Goal: Use online tool/utility: Utilize a website feature to perform a specific function

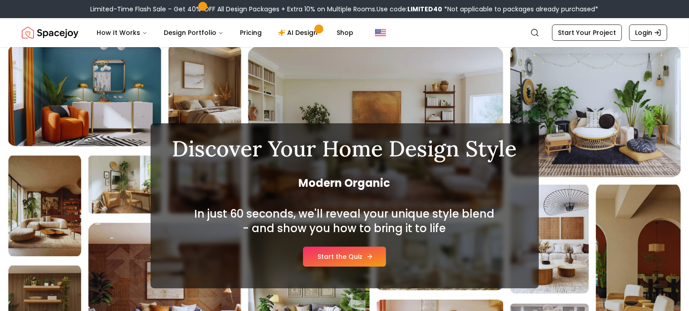
click at [366, 250] on link "Start the Quiz" at bounding box center [344, 257] width 83 height 20
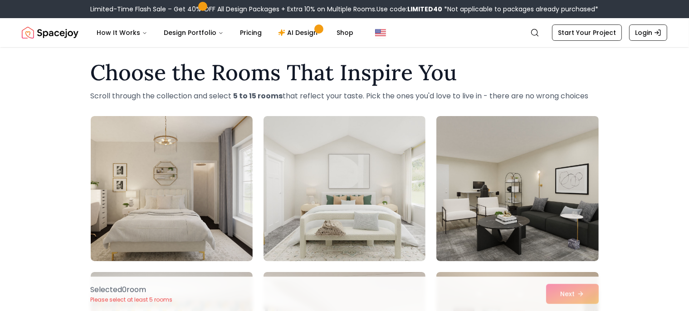
scroll to position [7, 0]
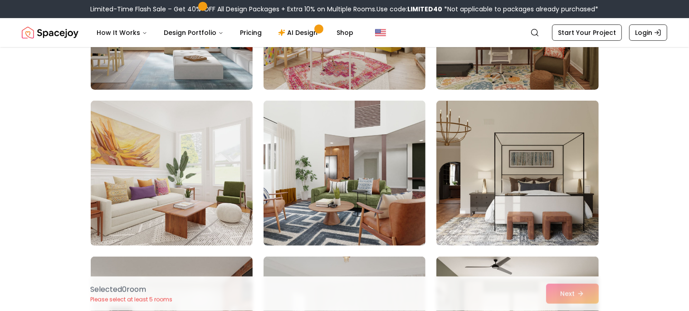
scroll to position [337, 0]
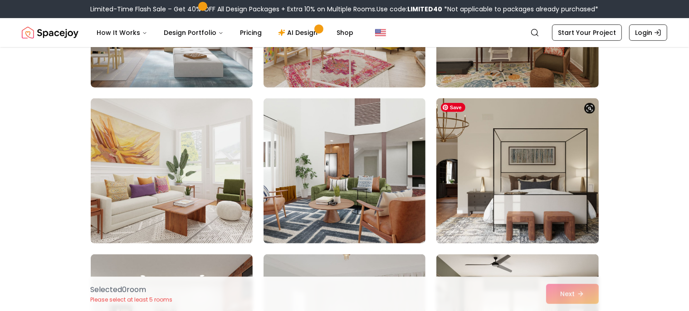
click at [547, 165] on img at bounding box center [518, 171] width 170 height 152
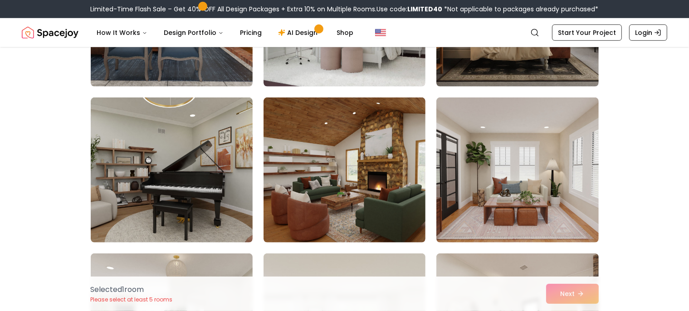
scroll to position [651, 0]
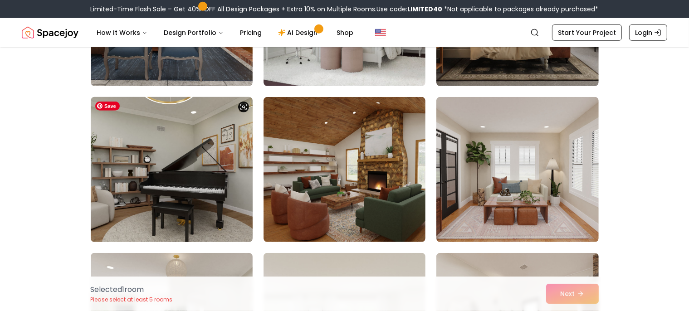
click at [197, 164] on img at bounding box center [172, 169] width 170 height 152
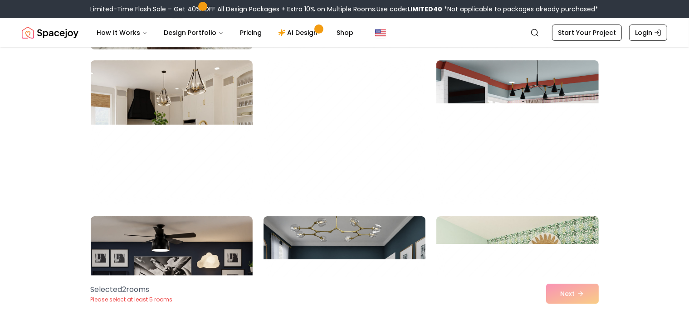
scroll to position [3035, 0]
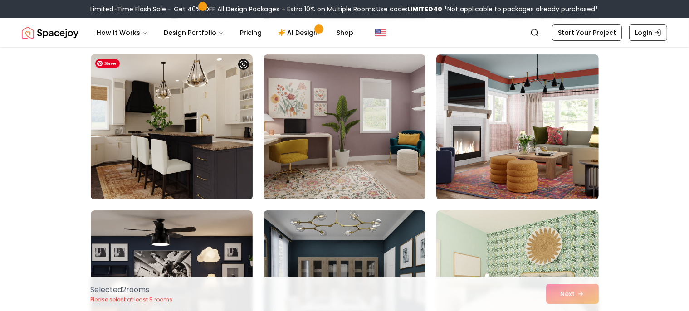
click at [202, 159] on img at bounding box center [172, 127] width 170 height 152
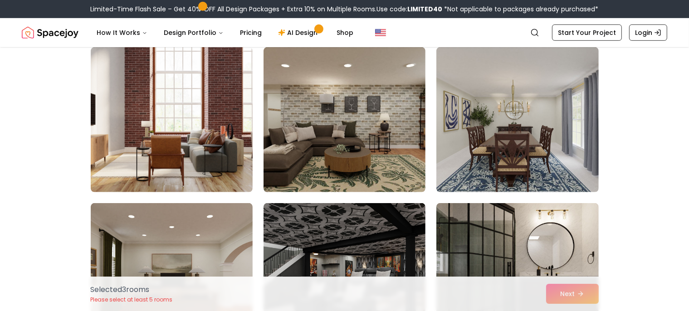
scroll to position [3981, 0]
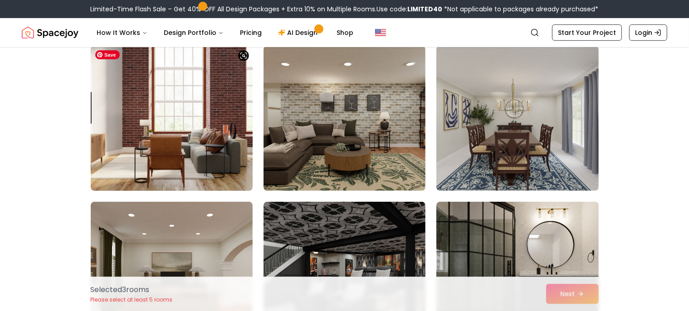
click at [220, 104] on img at bounding box center [172, 118] width 170 height 152
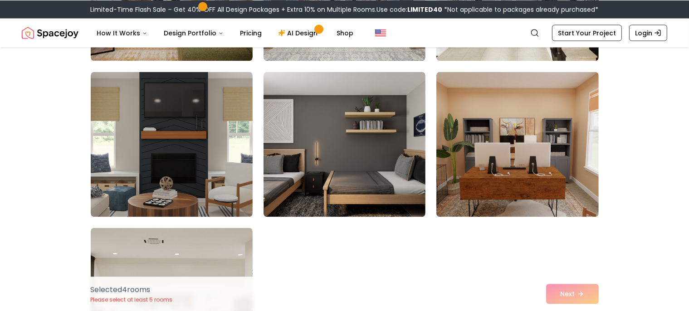
scroll to position [5046, 0]
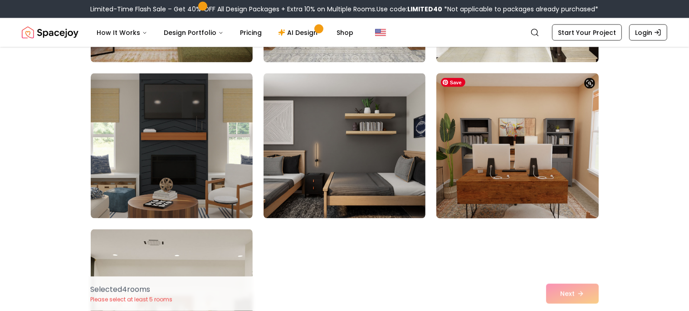
click at [543, 147] on img at bounding box center [518, 146] width 170 height 152
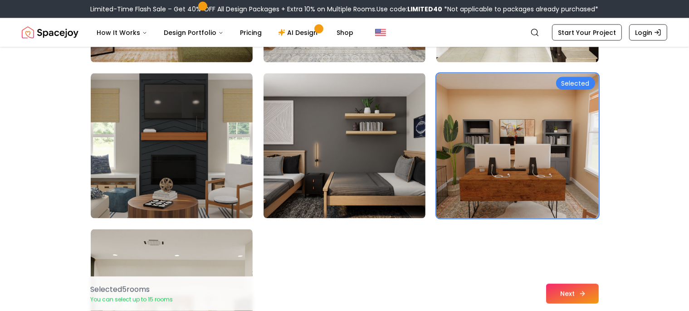
click at [580, 295] on icon at bounding box center [582, 293] width 7 height 7
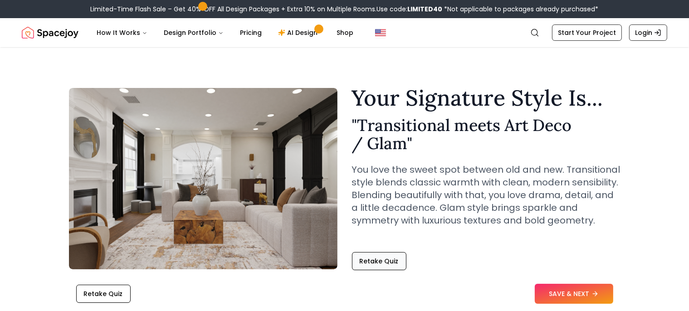
click at [384, 262] on button "Retake Quiz" at bounding box center [379, 261] width 54 height 18
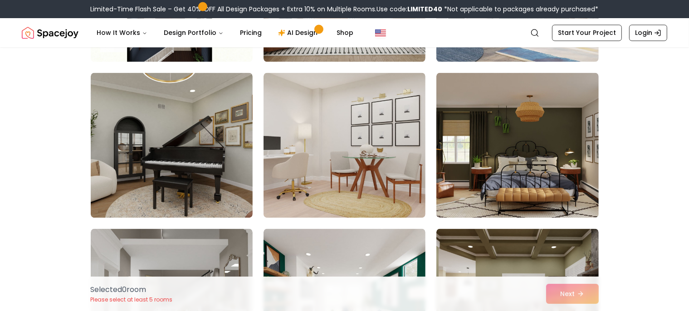
scroll to position [1768, 0]
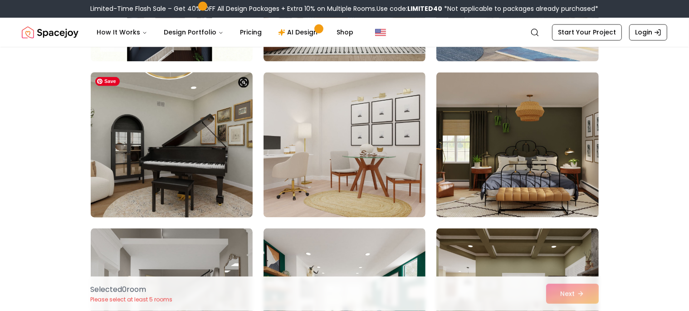
click at [202, 150] on img at bounding box center [172, 145] width 170 height 152
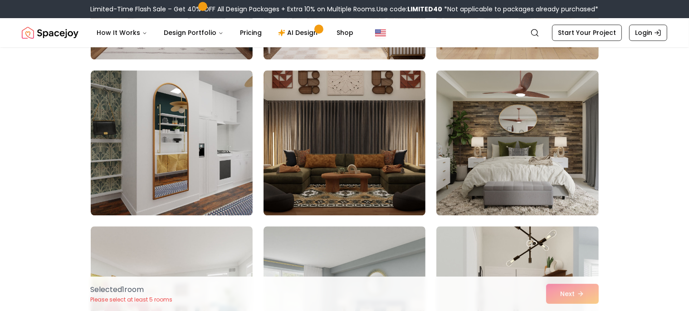
scroll to position [2395, 0]
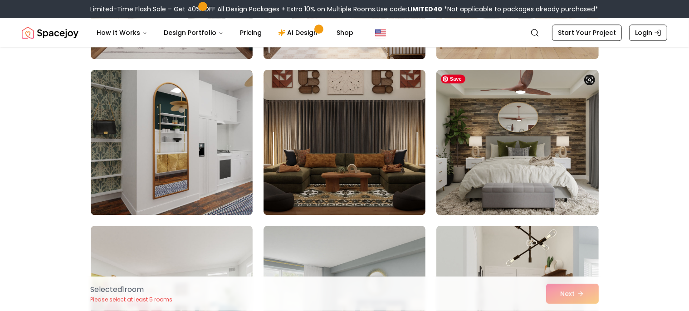
click at [575, 138] on img at bounding box center [518, 142] width 170 height 152
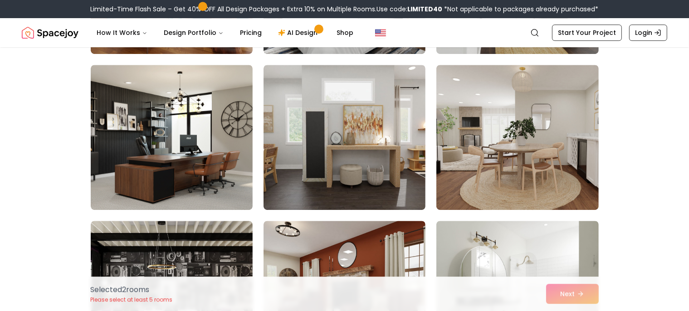
scroll to position [2715, 0]
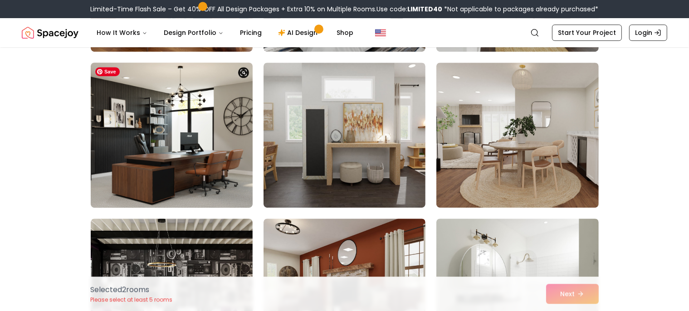
click at [215, 142] on img at bounding box center [172, 135] width 170 height 152
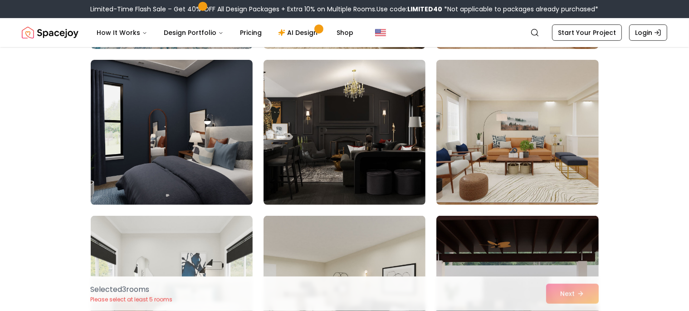
scroll to position [3811, 0]
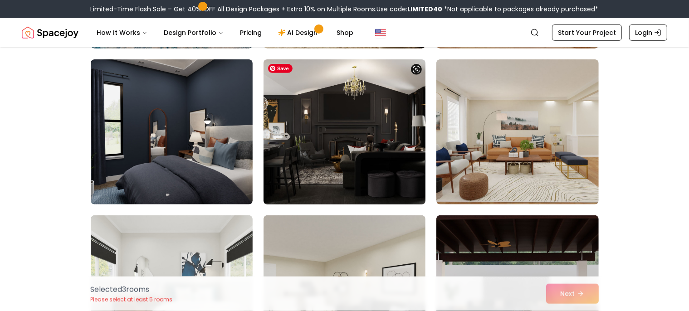
click at [372, 128] on img at bounding box center [345, 132] width 170 height 152
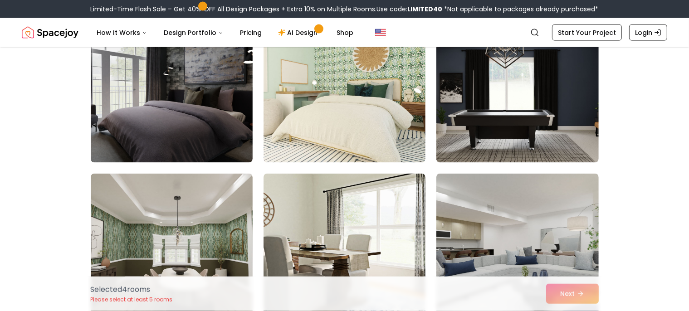
scroll to position [4887, 0]
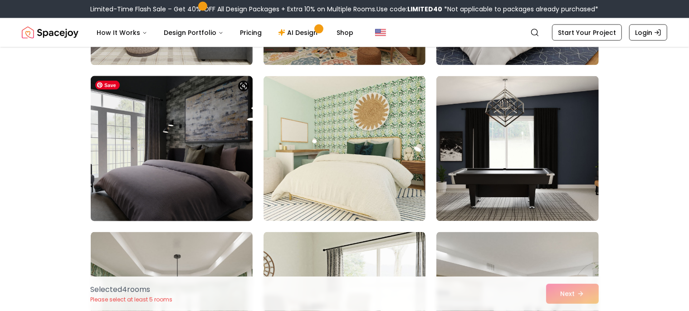
click at [165, 159] on img at bounding box center [172, 149] width 170 height 152
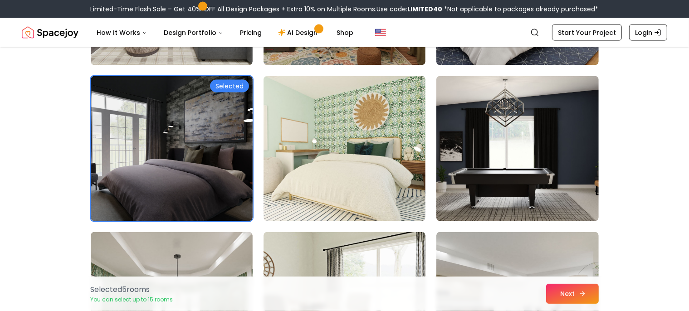
click at [576, 291] on button "Next" at bounding box center [572, 294] width 53 height 20
